Goal: Task Accomplishment & Management: Use online tool/utility

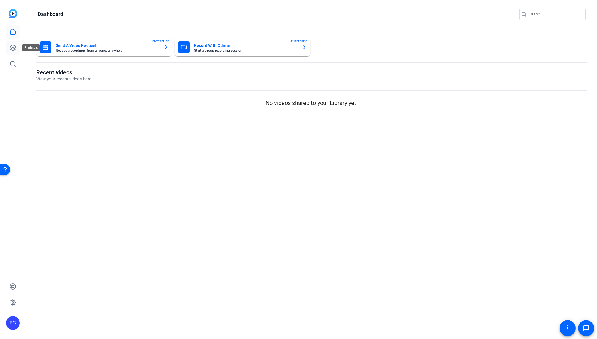
click at [12, 46] on icon at bounding box center [12, 47] width 7 height 7
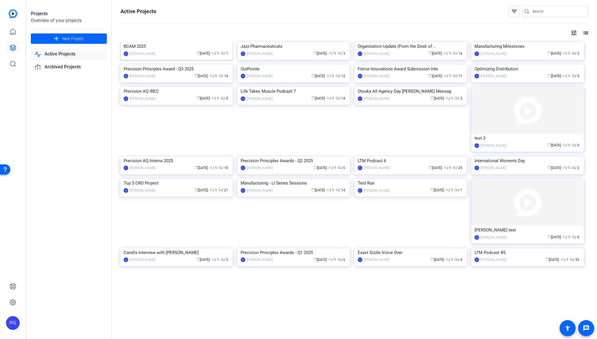
click at [185, 42] on img at bounding box center [177, 42] width 112 height 0
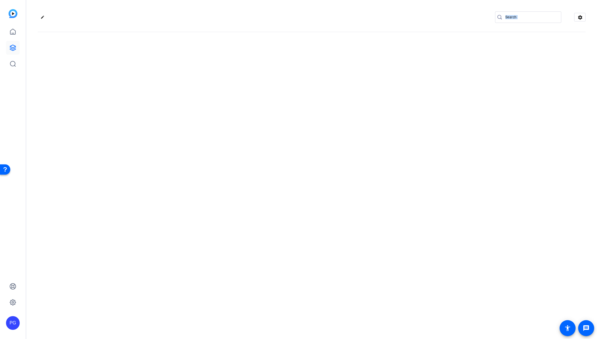
click at [185, 63] on div "edit settings" at bounding box center [311, 169] width 571 height 339
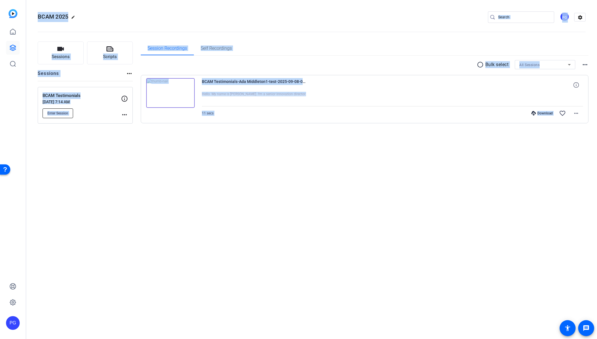
click at [63, 113] on span "Enter Session" at bounding box center [57, 113] width 21 height 5
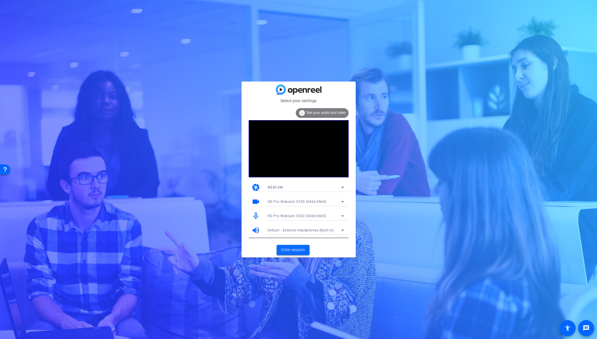
click at [293, 249] on span "Enter session" at bounding box center [293, 250] width 24 height 6
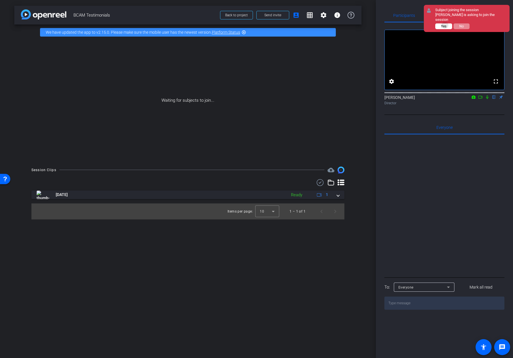
click at [445, 25] on span "Yes" at bounding box center [443, 26] width 5 height 4
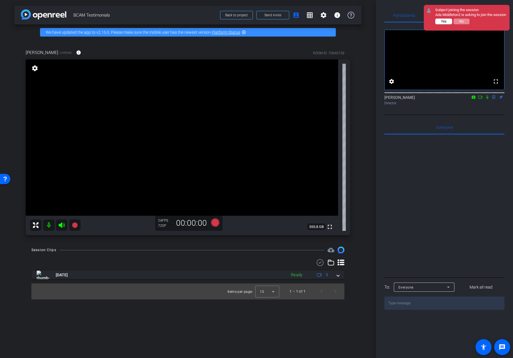
click at [448, 24] on button "Yes" at bounding box center [443, 22] width 17 height 6
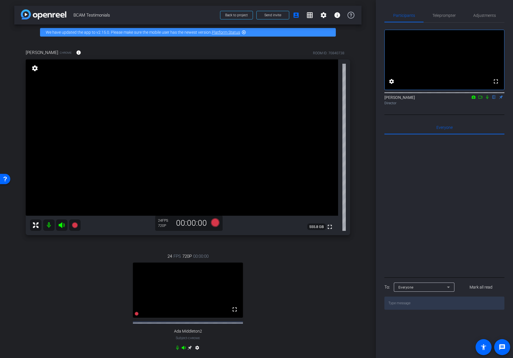
click at [184, 296] on video at bounding box center [188, 290] width 110 height 55
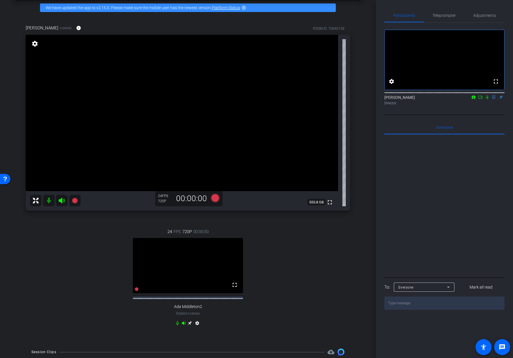
scroll to position [39, 0]
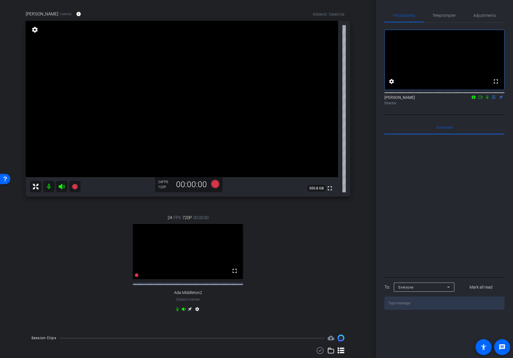
click at [196, 246] on video at bounding box center [188, 251] width 110 height 55
click at [189, 311] on icon at bounding box center [190, 309] width 4 height 4
click at [488, 15] on span "Adjustments" at bounding box center [484, 15] width 23 height 4
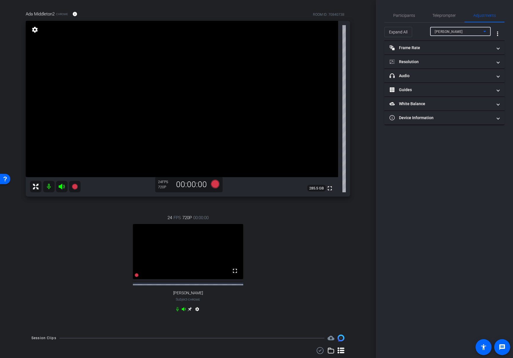
click at [476, 30] on div "[PERSON_NAME]" at bounding box center [459, 31] width 49 height 7
click at [476, 31] on div at bounding box center [256, 179] width 513 height 358
click at [468, 29] on div "[PERSON_NAME]" at bounding box center [459, 31] width 49 height 7
click at [456, 53] on span "Ada Middleton2" at bounding box center [448, 52] width 27 height 7
click at [429, 75] on mat-panel-title "headphone icon Audio" at bounding box center [440, 76] width 103 height 6
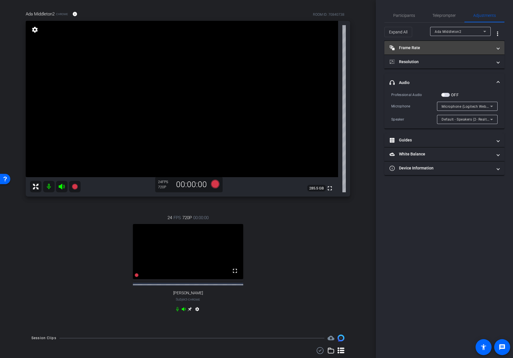
click at [419, 46] on mat-panel-title "Frame Rate Frame Rate" at bounding box center [440, 48] width 103 height 6
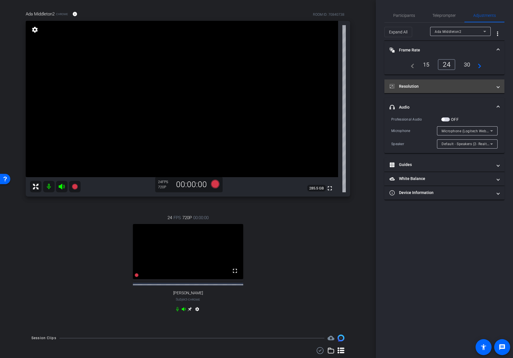
click at [429, 85] on mat-panel-title "Resolution" at bounding box center [440, 86] width 103 height 6
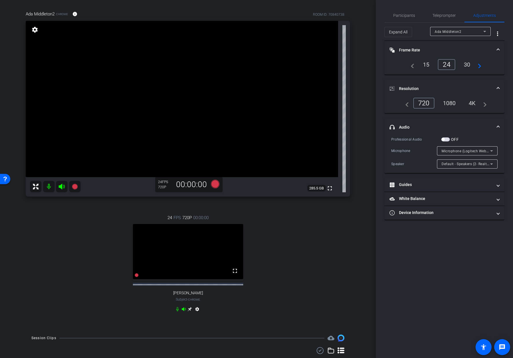
click at [453, 104] on div "1080" at bounding box center [449, 103] width 21 height 10
click at [403, 16] on span "Participants" at bounding box center [404, 15] width 22 height 4
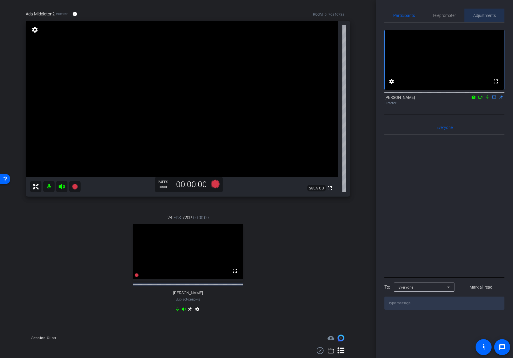
click at [487, 15] on span "Adjustments" at bounding box center [484, 15] width 23 height 4
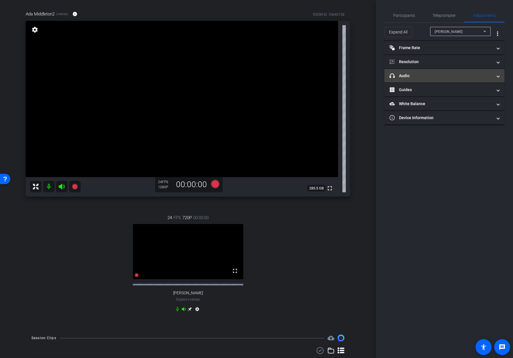
click at [433, 77] on mat-panel-title "headphone icon Audio" at bounding box center [440, 76] width 103 height 6
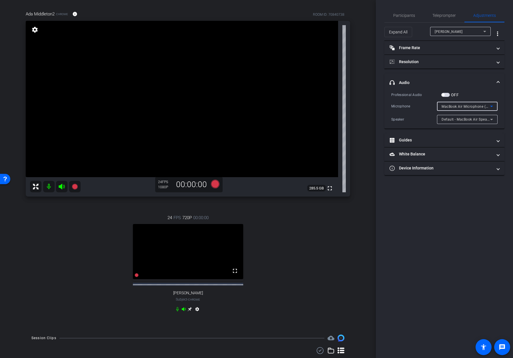
click at [492, 104] on icon at bounding box center [491, 106] width 7 height 7
click at [455, 77] on div at bounding box center [256, 179] width 513 height 358
click at [406, 13] on span "Participants" at bounding box center [404, 15] width 22 height 4
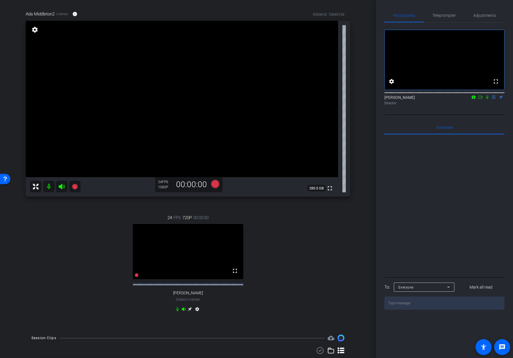
click at [472, 99] on icon at bounding box center [474, 96] width 4 height 3
click at [485, 117] on div at bounding box center [256, 179] width 513 height 358
click at [480, 99] on icon at bounding box center [480, 97] width 5 height 4
click at [215, 184] on icon at bounding box center [215, 184] width 9 height 9
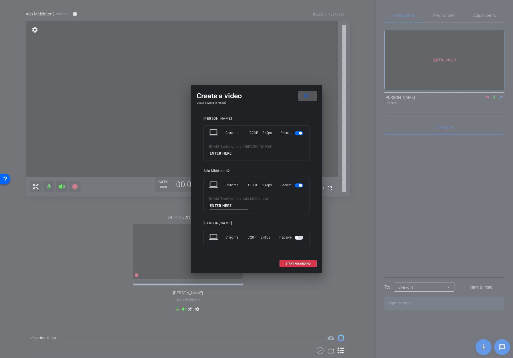
click at [219, 203] on input at bounding box center [229, 205] width 38 height 7
click at [296, 131] on span "button" at bounding box center [299, 133] width 9 height 4
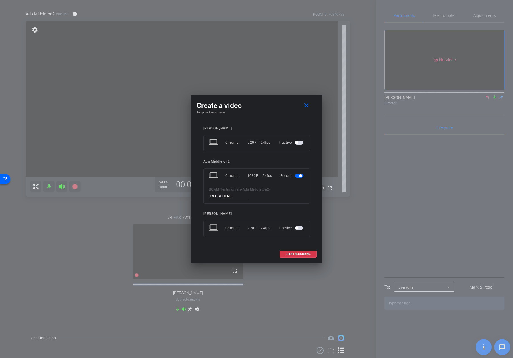
click at [222, 195] on input at bounding box center [229, 196] width 38 height 7
type input "1"
click at [299, 253] on span "START RECORDING" at bounding box center [297, 254] width 25 height 3
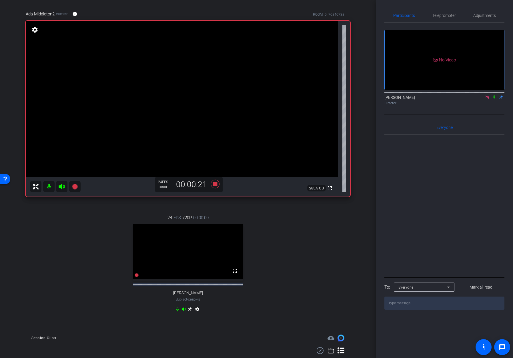
click at [495, 99] on icon at bounding box center [494, 97] width 5 height 4
click at [494, 99] on icon at bounding box center [494, 97] width 3 height 4
click at [215, 183] on icon at bounding box center [215, 184] width 9 height 9
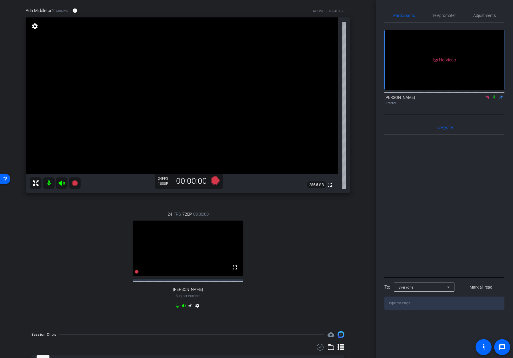
scroll to position [41, 0]
click at [215, 180] on icon at bounding box center [215, 181] width 9 height 9
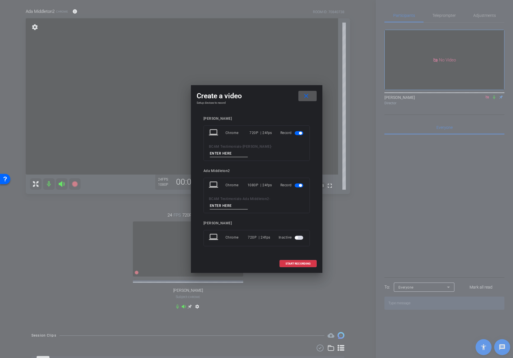
drag, startPoint x: 220, startPoint y: 208, endPoint x: 217, endPoint y: 205, distance: 4.7
click at [219, 207] on input at bounding box center [229, 205] width 38 height 7
type input "2"
click at [227, 151] on input at bounding box center [229, 153] width 38 height 7
click at [296, 133] on span "button" at bounding box center [299, 133] width 9 height 4
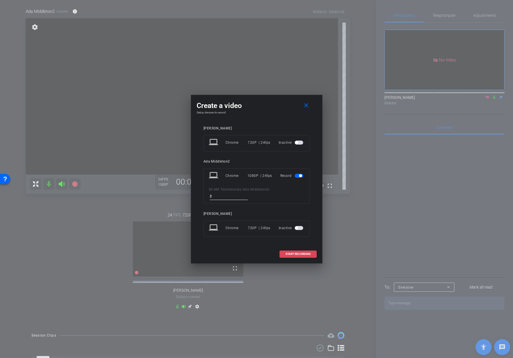
click at [302, 253] on span "START RECORDING" at bounding box center [297, 254] width 25 height 3
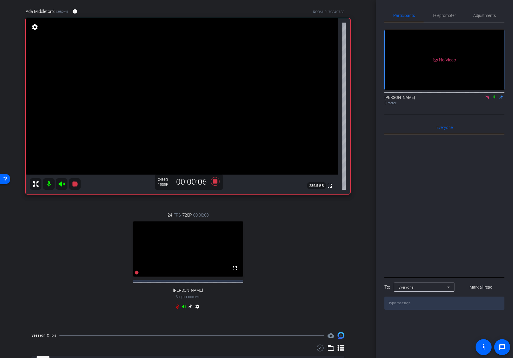
click at [495, 99] on icon at bounding box center [494, 97] width 2 height 4
click at [494, 99] on icon at bounding box center [494, 97] width 3 height 4
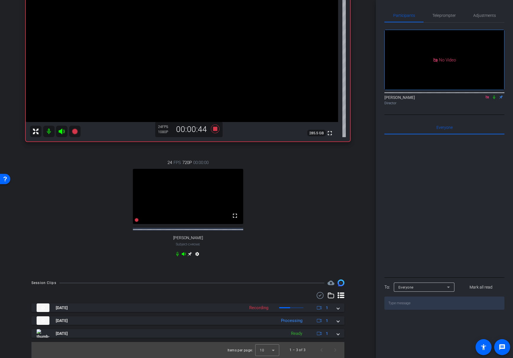
scroll to position [99, 0]
click at [217, 124] on icon at bounding box center [215, 129] width 14 height 10
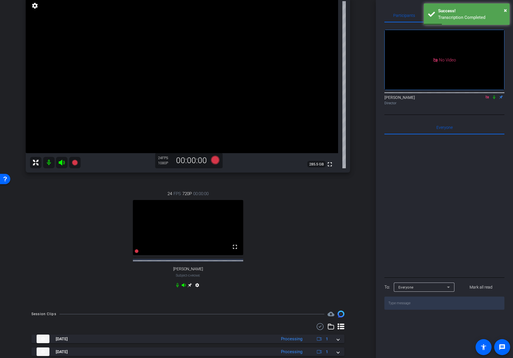
scroll to position [62, 0]
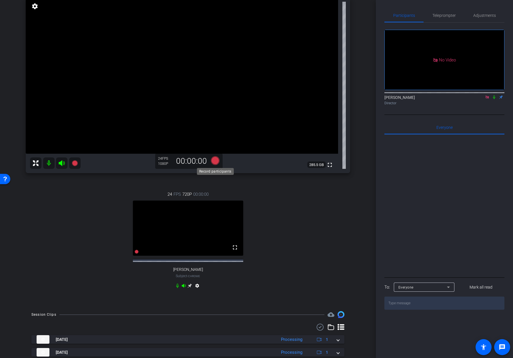
click at [216, 161] on icon at bounding box center [215, 160] width 9 height 9
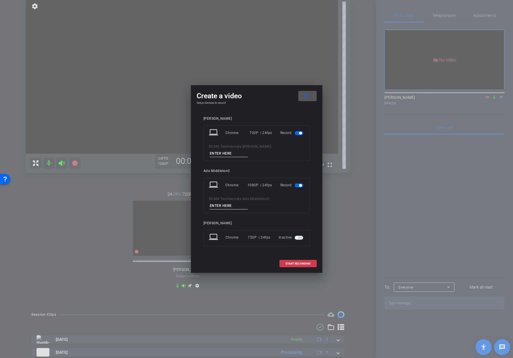
click at [222, 204] on input at bounding box center [229, 205] width 38 height 7
type input "3"
click at [297, 134] on span "button" at bounding box center [299, 133] width 9 height 4
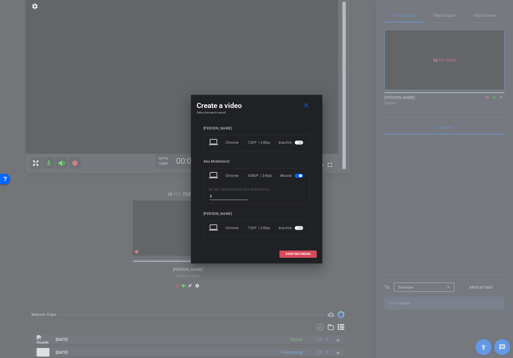
click at [303, 253] on span "START RECORDING" at bounding box center [297, 254] width 25 height 3
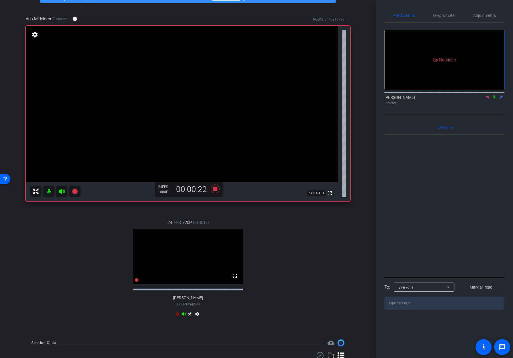
scroll to position [33, 0]
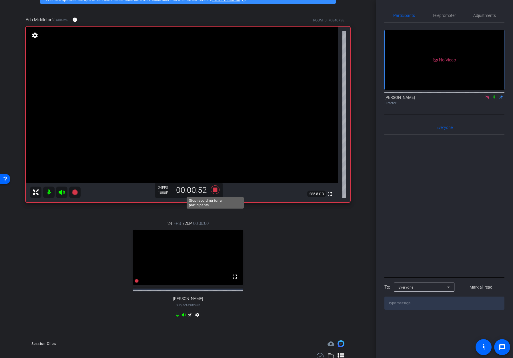
click at [214, 189] on icon at bounding box center [215, 189] width 9 height 9
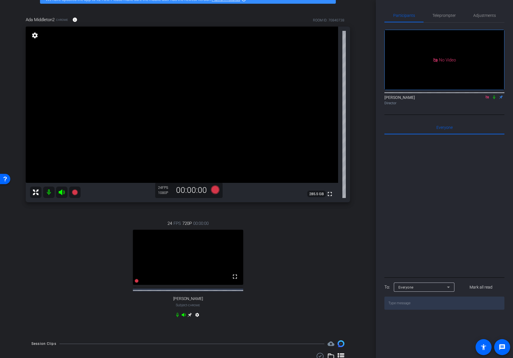
click at [364, 204] on div "arrow_back BCAM Testimonials Back to project Send invite account_box grid_on se…" at bounding box center [188, 146] width 376 height 358
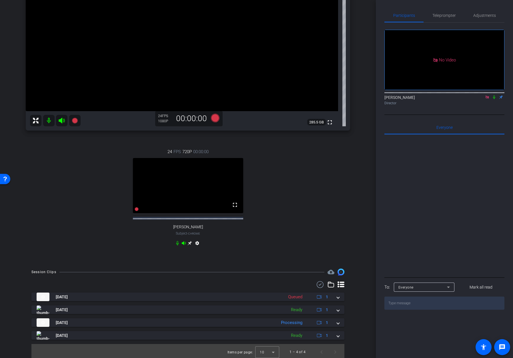
scroll to position [112, 0]
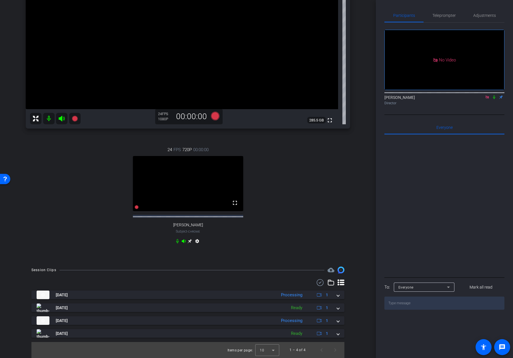
click at [486, 99] on icon at bounding box center [487, 97] width 5 height 4
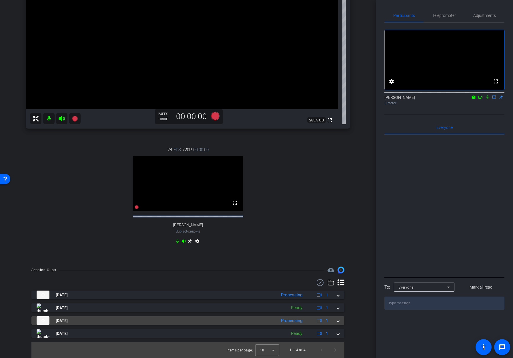
click at [94, 321] on mat-panel-title "[DATE]" at bounding box center [155, 320] width 237 height 9
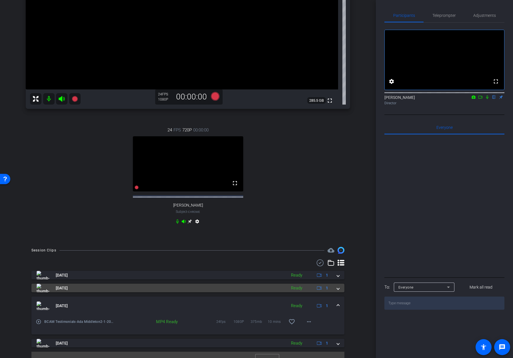
scroll to position [141, 0]
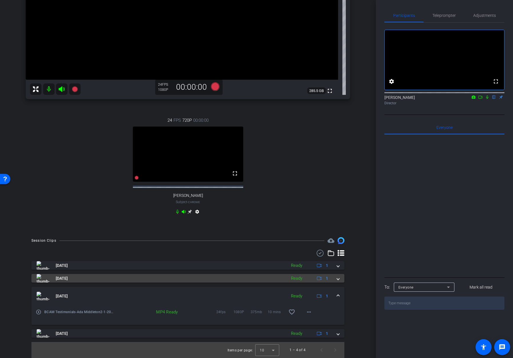
drag, startPoint x: 83, startPoint y: 294, endPoint x: 60, endPoint y: 299, distance: 24.0
click at [83, 294] on mat-panel-title "[DATE]" at bounding box center [160, 296] width 247 height 9
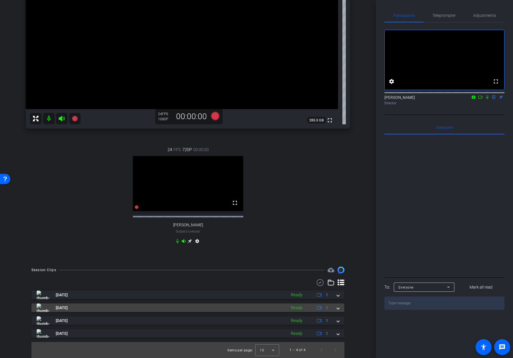
scroll to position [112, 0]
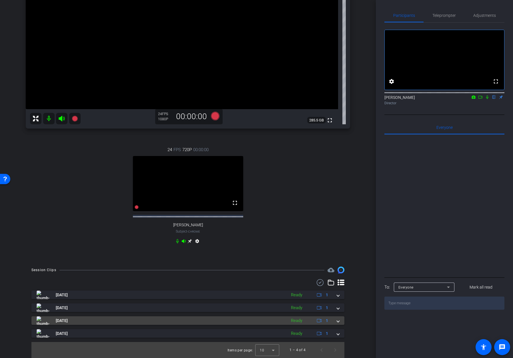
click at [44, 319] on img at bounding box center [43, 320] width 13 height 9
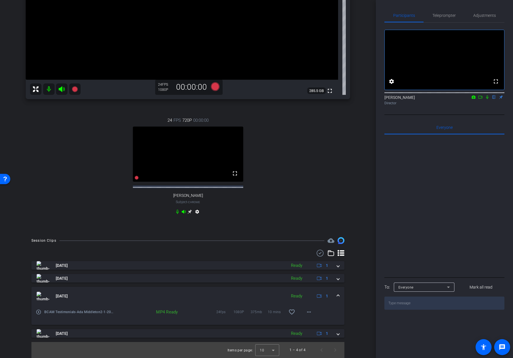
scroll to position [141, 0]
click at [39, 312] on mat-icon "play_circle_outline" at bounding box center [39, 312] width 6 height 6
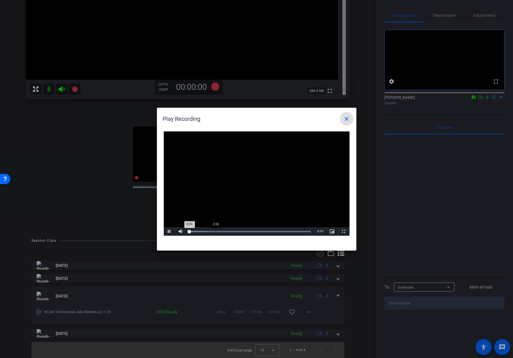
click at [215, 232] on div "Loaded : 100.00% 2:06 0:01" at bounding box center [249, 231] width 121 height 1
click at [216, 231] on div "2:09" at bounding box center [202, 231] width 27 height 1
click at [169, 231] on span "Video Player" at bounding box center [169, 231] width 11 height 0
drag, startPoint x: 302, startPoint y: 231, endPoint x: 305, endPoint y: 231, distance: 2.9
click at [305, 231] on div "9:15" at bounding box center [305, 231] width 0 height 1
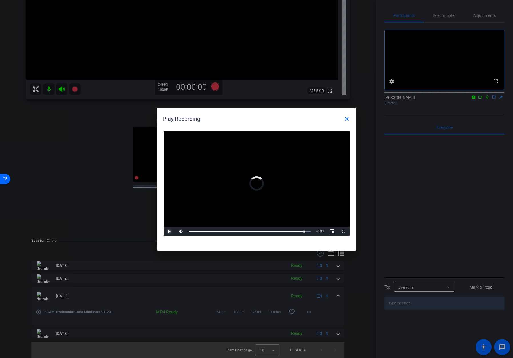
drag, startPoint x: 303, startPoint y: 231, endPoint x: 295, endPoint y: 221, distance: 12.9
click at [294, 227] on div "Video Player is loading. Play Video Play Mute 0% Current Time 9:12 / Duration 9…" at bounding box center [257, 183] width 186 height 105
click at [346, 117] on mat-icon "close" at bounding box center [346, 118] width 7 height 7
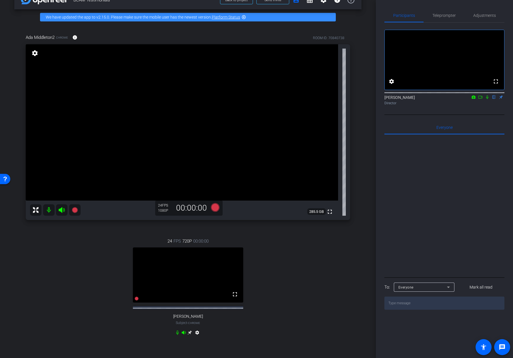
scroll to position [12, 0]
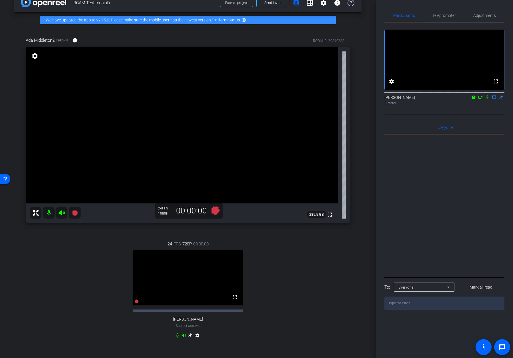
click at [453, 184] on div at bounding box center [444, 205] width 120 height 141
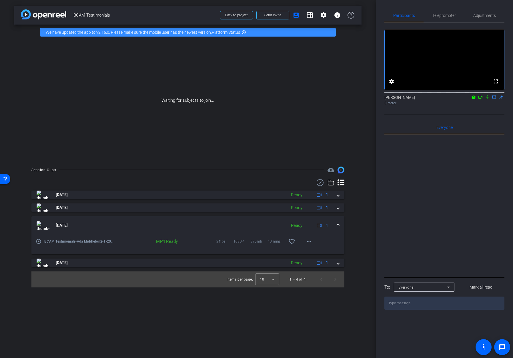
scroll to position [0, 0]
